Goal: Find specific page/section: Find specific page/section

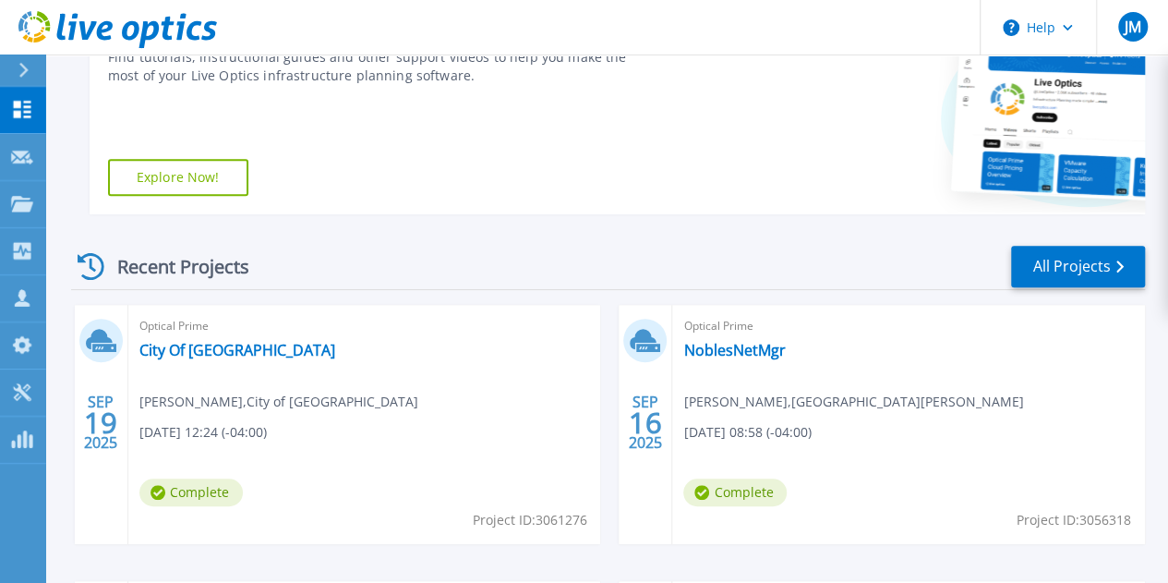
scroll to position [318, 0]
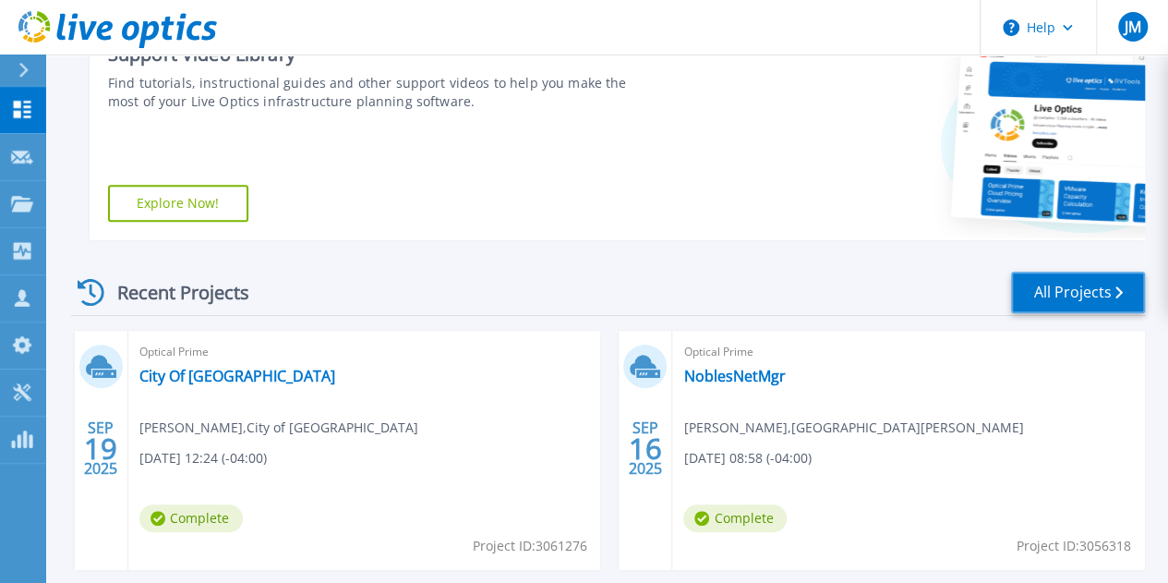
click at [1027, 307] on link "All Projects" at bounding box center [1078, 292] width 134 height 42
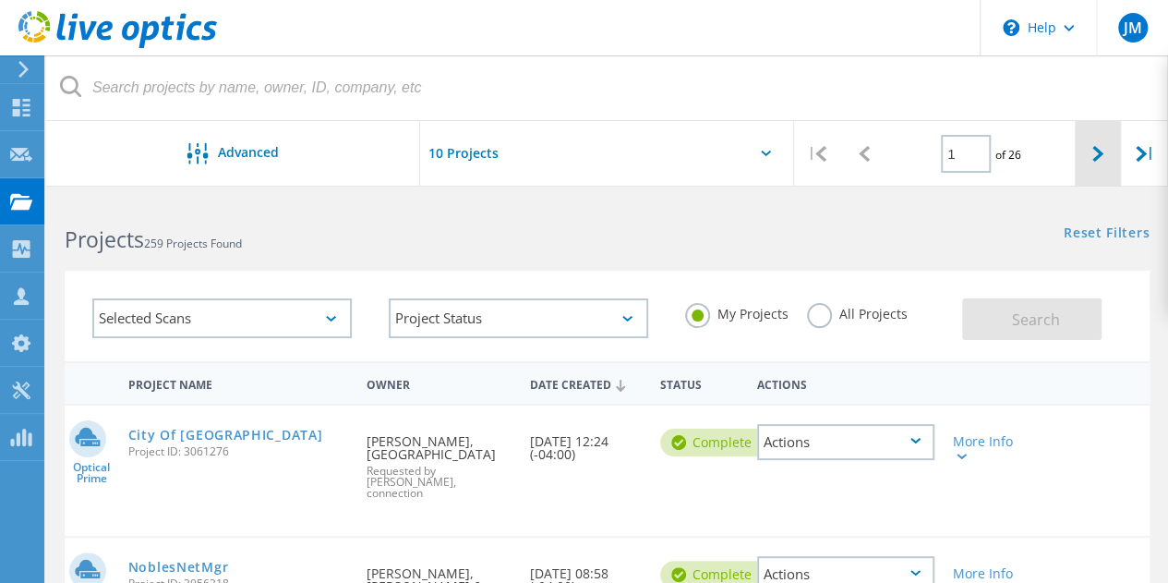
click at [1100, 159] on icon at bounding box center [1097, 154] width 11 height 16
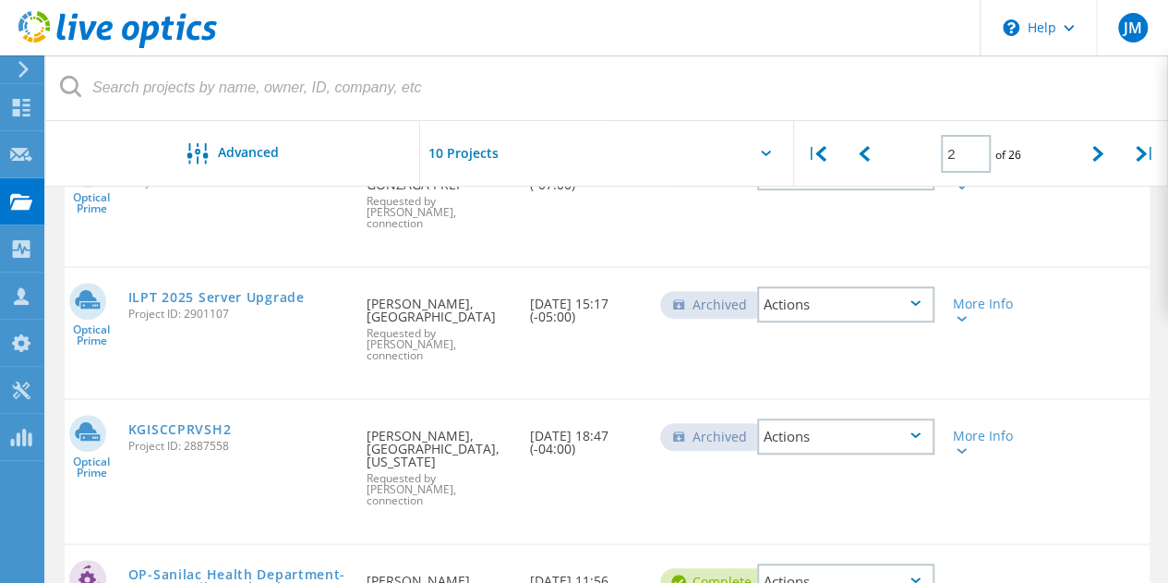
scroll to position [246, 0]
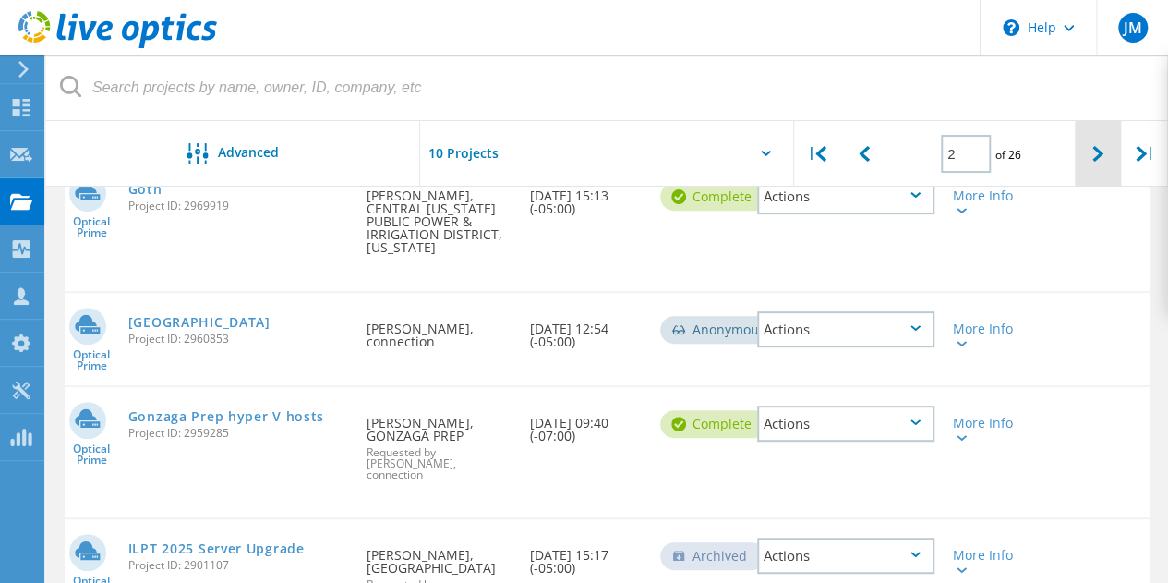
click at [1102, 157] on icon at bounding box center [1097, 154] width 11 height 16
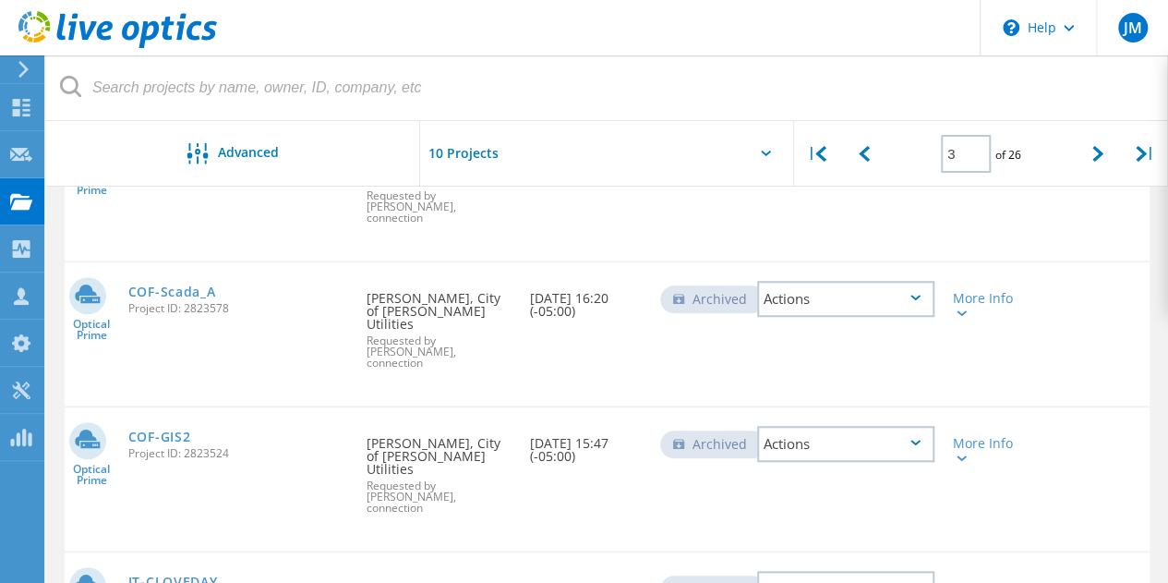
scroll to position [524, 0]
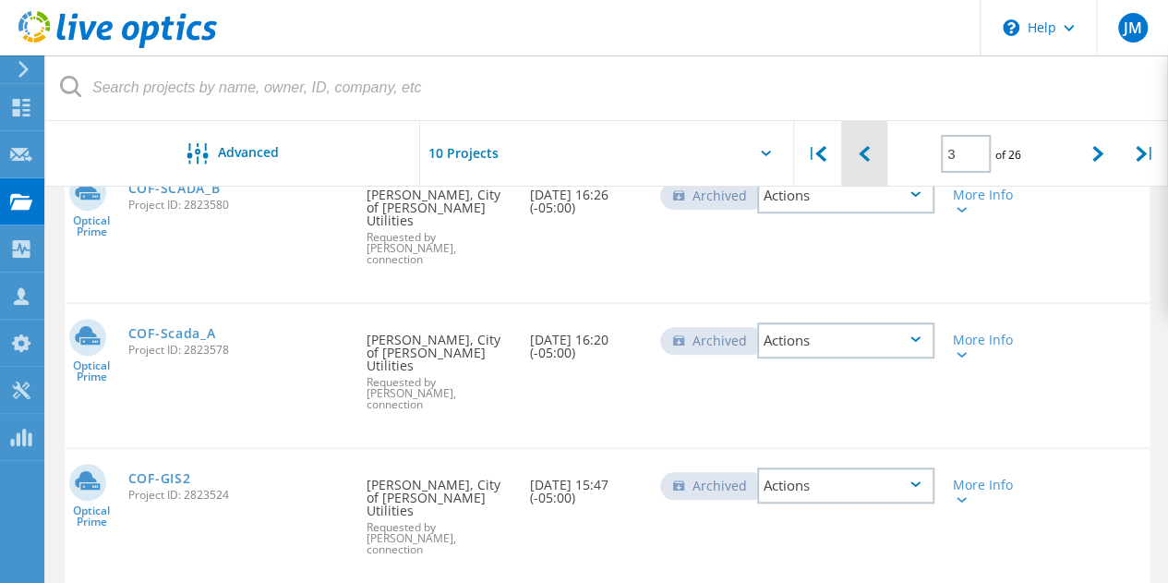
click at [868, 167] on div at bounding box center [864, 154] width 47 height 66
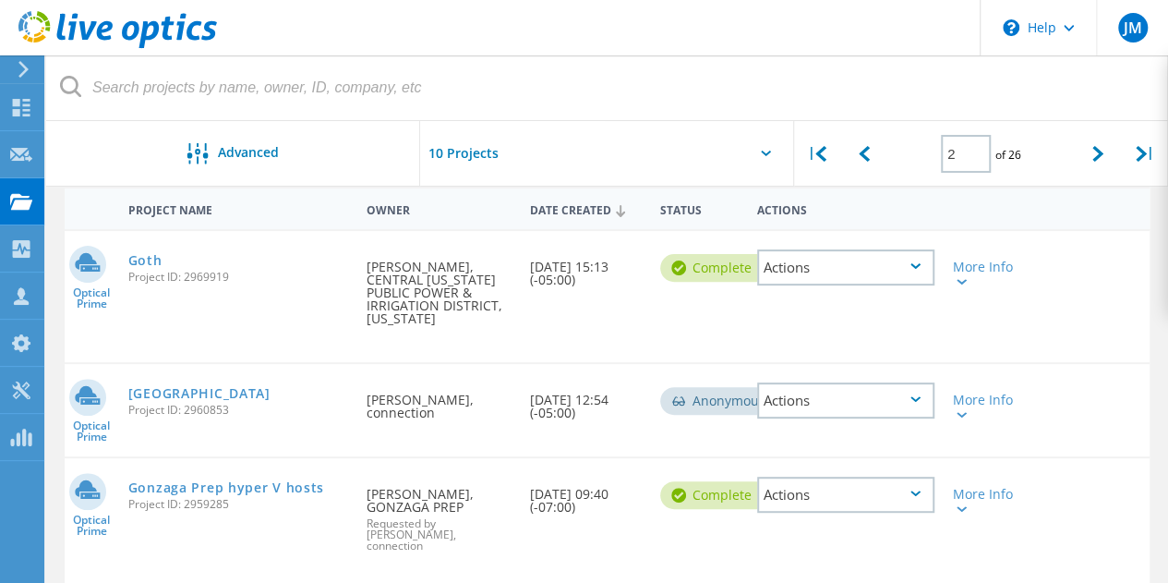
scroll to position [61, 0]
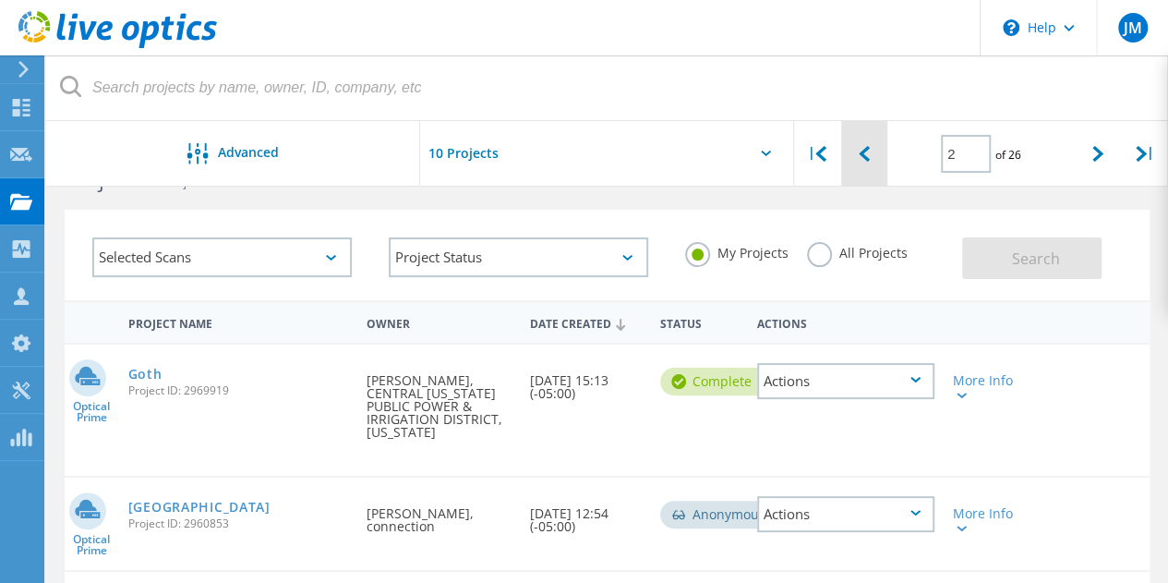
click at [856, 163] on div at bounding box center [864, 154] width 47 height 66
type input "1"
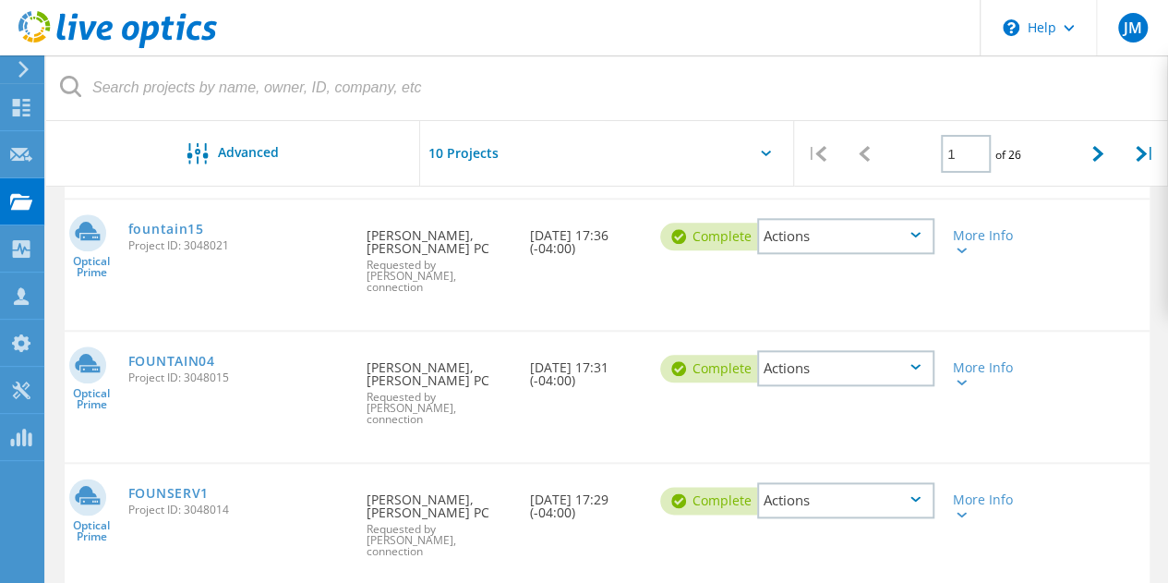
scroll to position [984, 0]
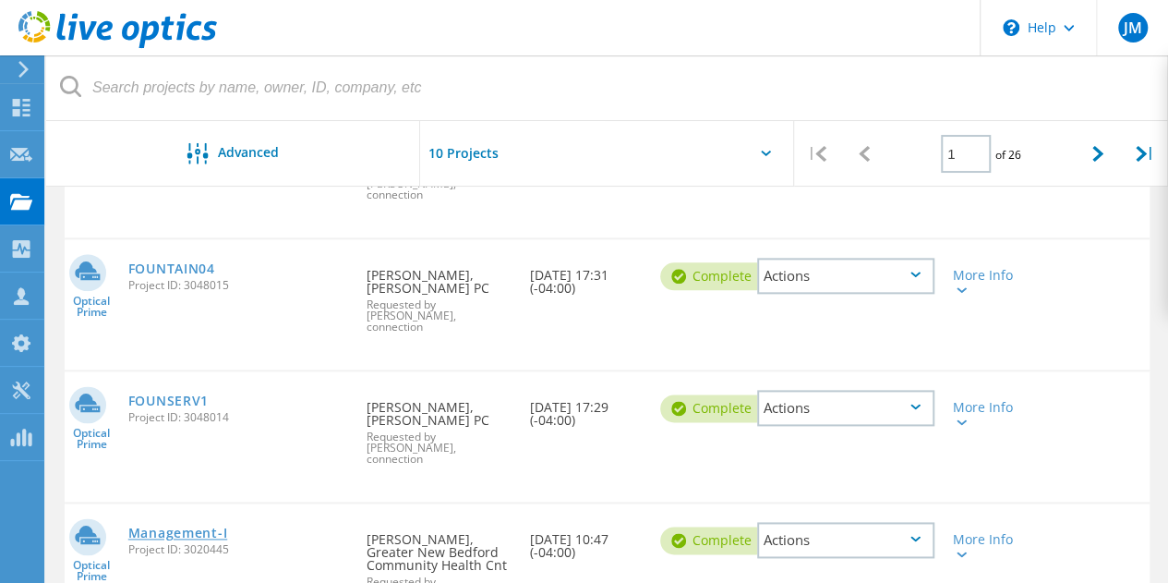
click at [211, 526] on link "Management-I" at bounding box center [177, 532] width 99 height 13
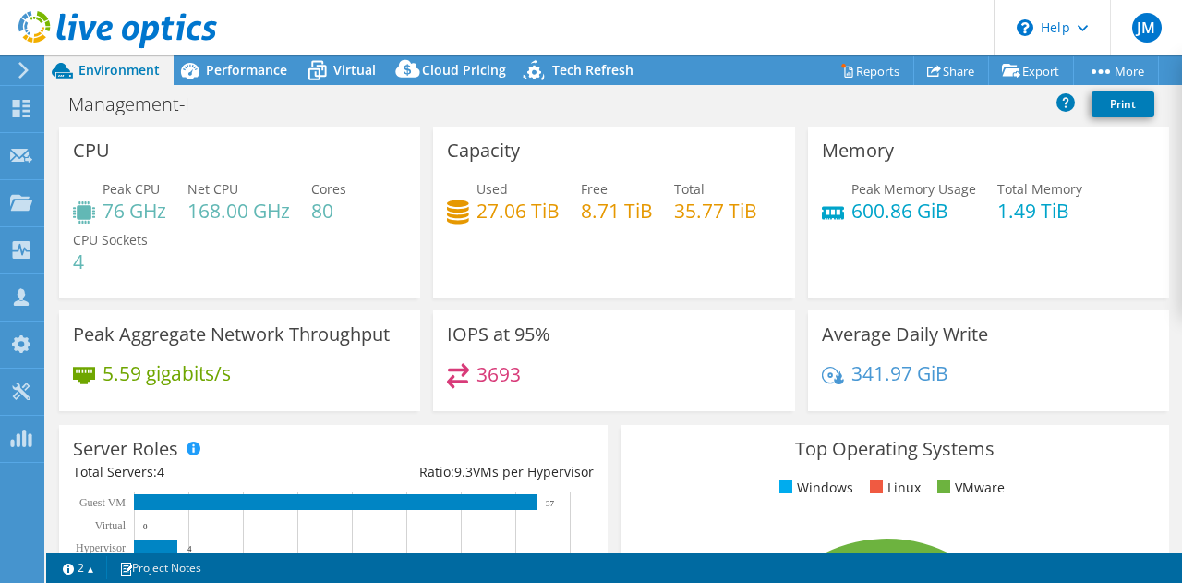
select select "USD"
